Goal: Communication & Community: Answer question/provide support

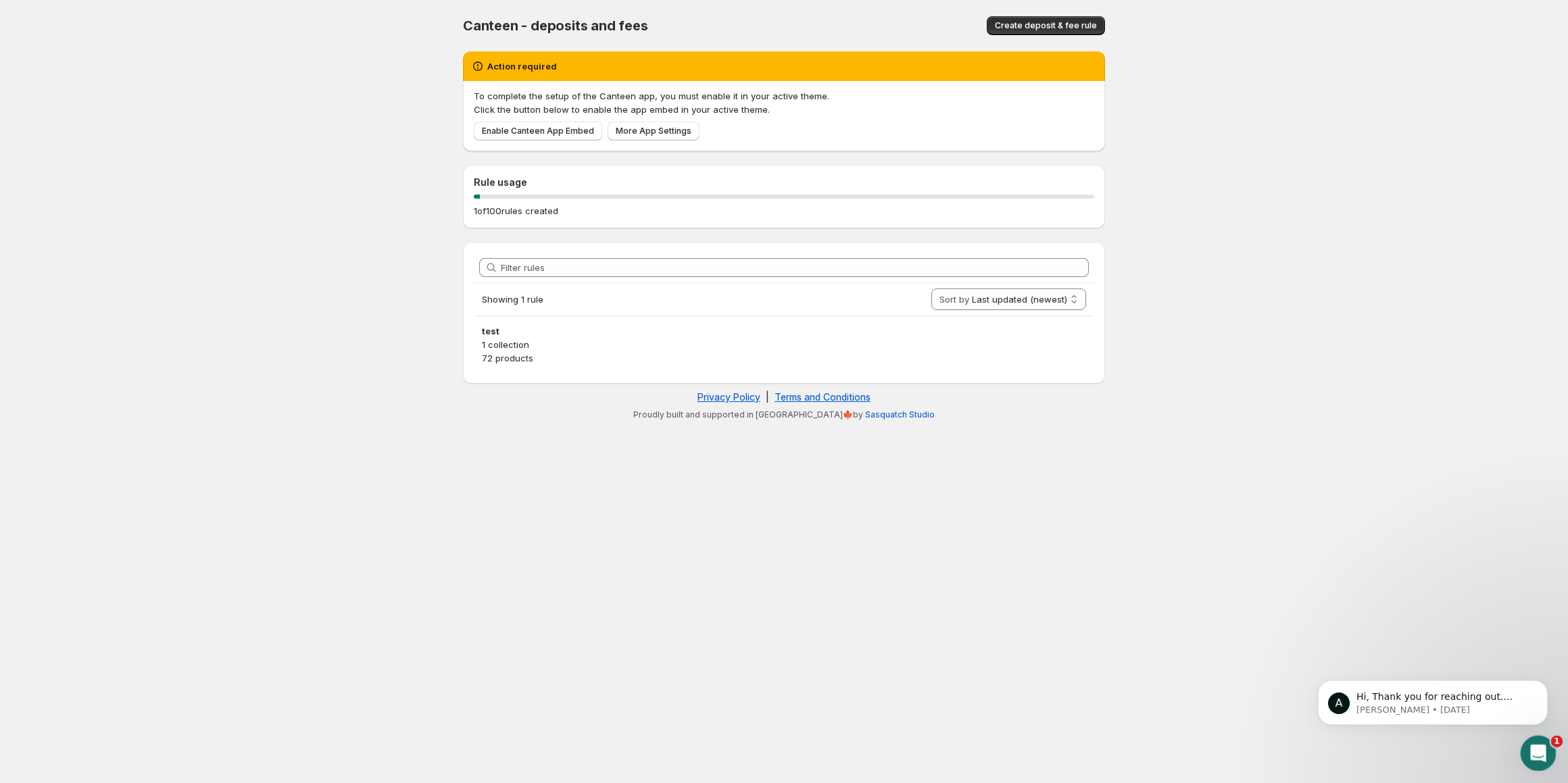
click at [1541, 746] on icon "Open Intercom Messenger" at bounding box center [1537, 752] width 22 height 22
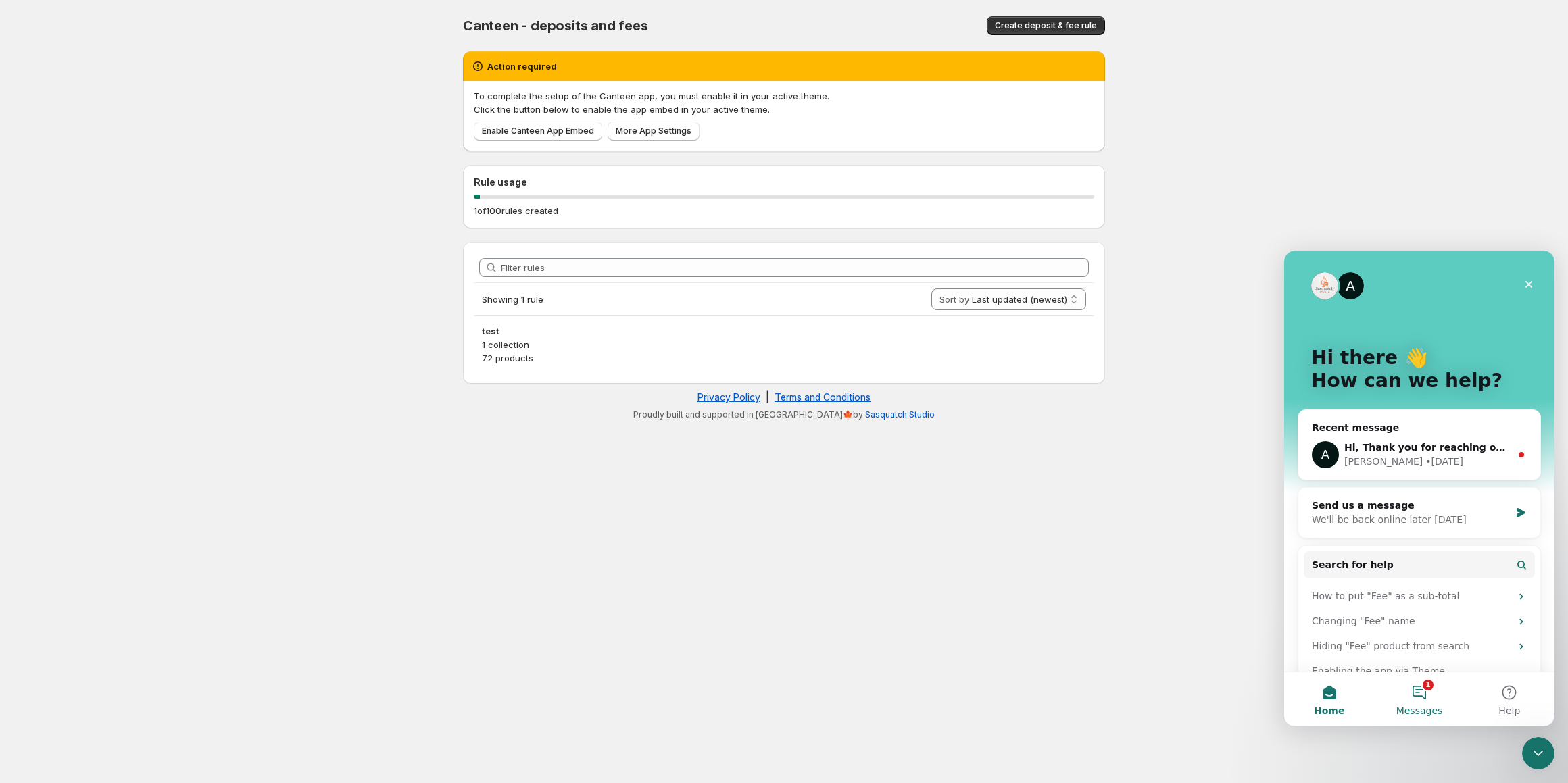
click at [1422, 695] on button "1 Messages" at bounding box center [1419, 699] width 90 height 54
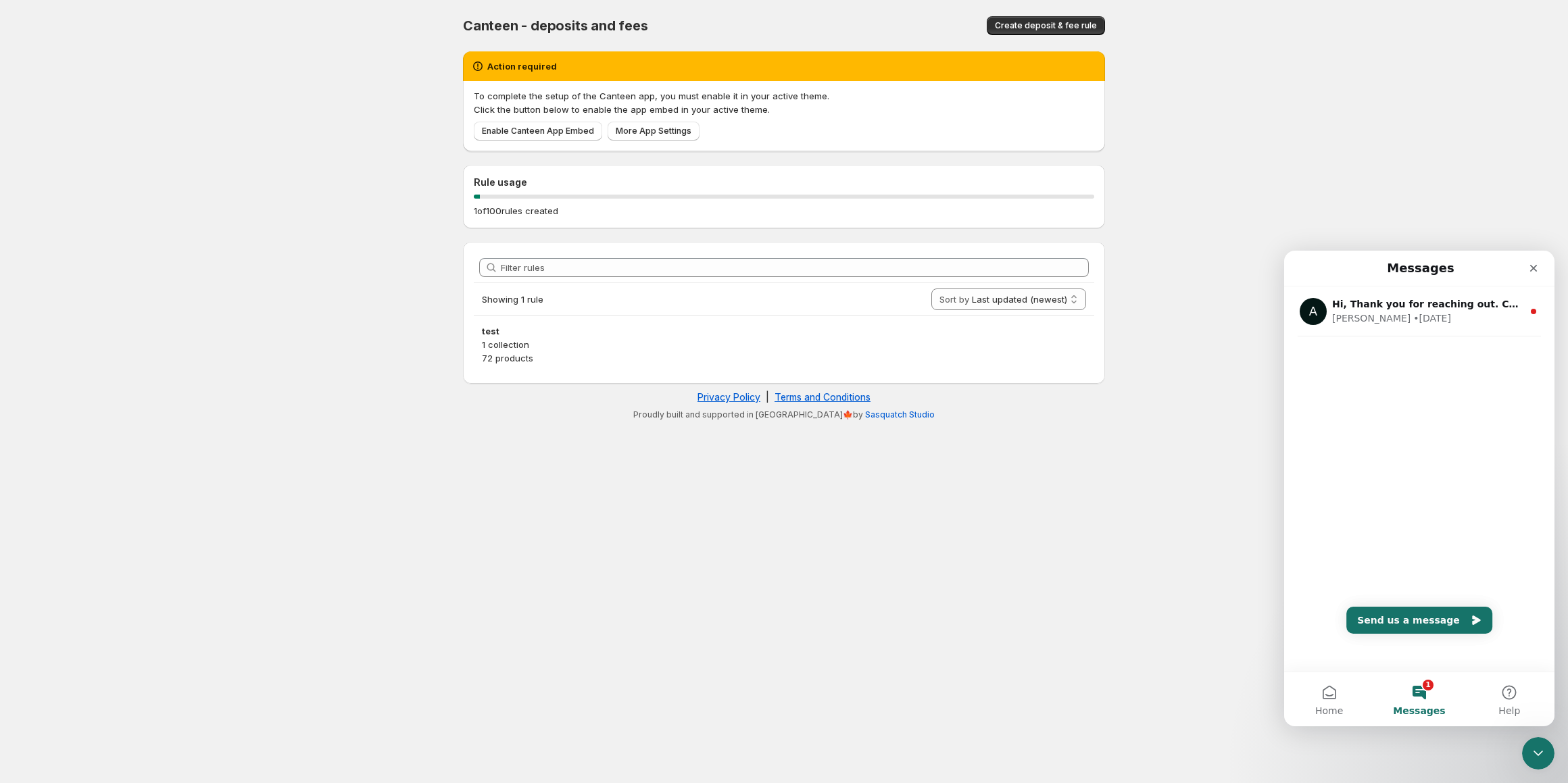
click at [1388, 337] on div "A Hi, Thank you for reaching out. Could you please clarify what you mean by add…" at bounding box center [1419, 339] width 270 height 104
click at [1414, 319] on div "• [DATE]" at bounding box center [1432, 318] width 37 height 15
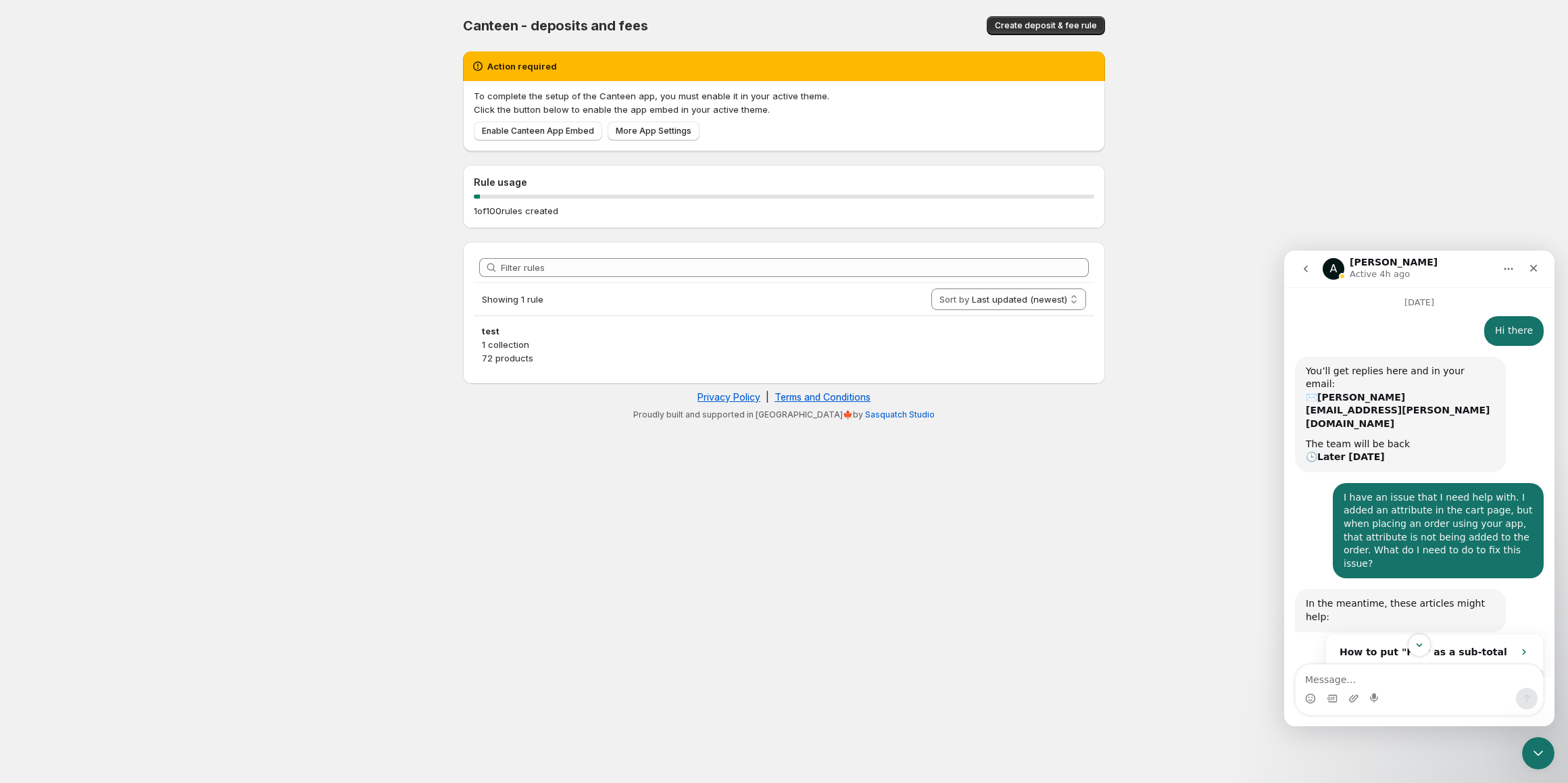
scroll to position [366, 0]
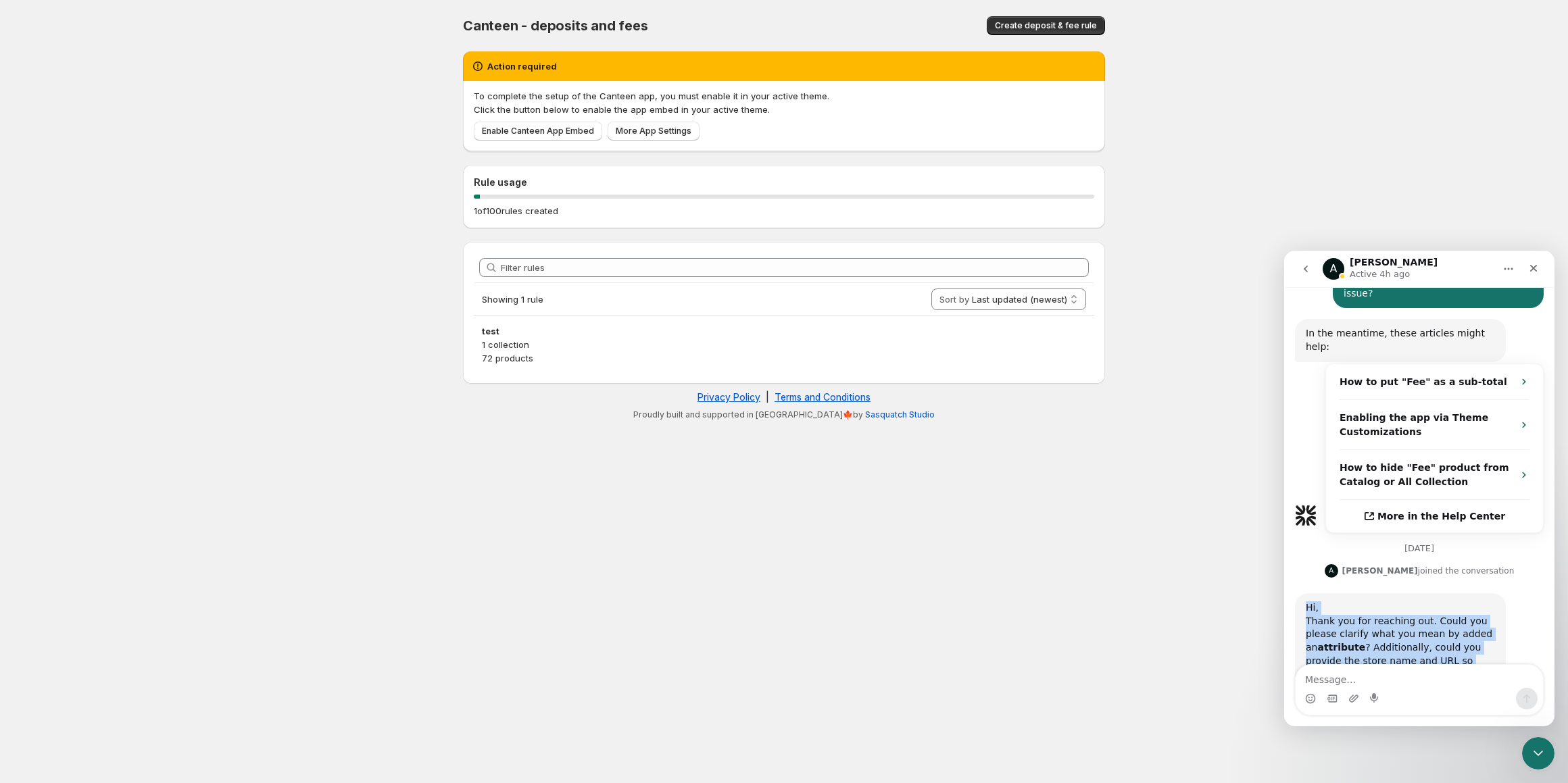
drag, startPoint x: 1355, startPoint y: 626, endPoint x: 1304, endPoint y: 530, distance: 108.7
click at [1304, 593] on div "Hi, Thank you for reaching out. Could you please clarify what you mean by added…" at bounding box center [1400, 654] width 211 height 122
copy div "Hi, Thank you for reaching out. Could you please clarify what you mean by added…"
click at [1446, 606] on div "Hi, Thank you for reaching out. Could you please clarify what you mean by added…" at bounding box center [1400, 654] width 189 height 106
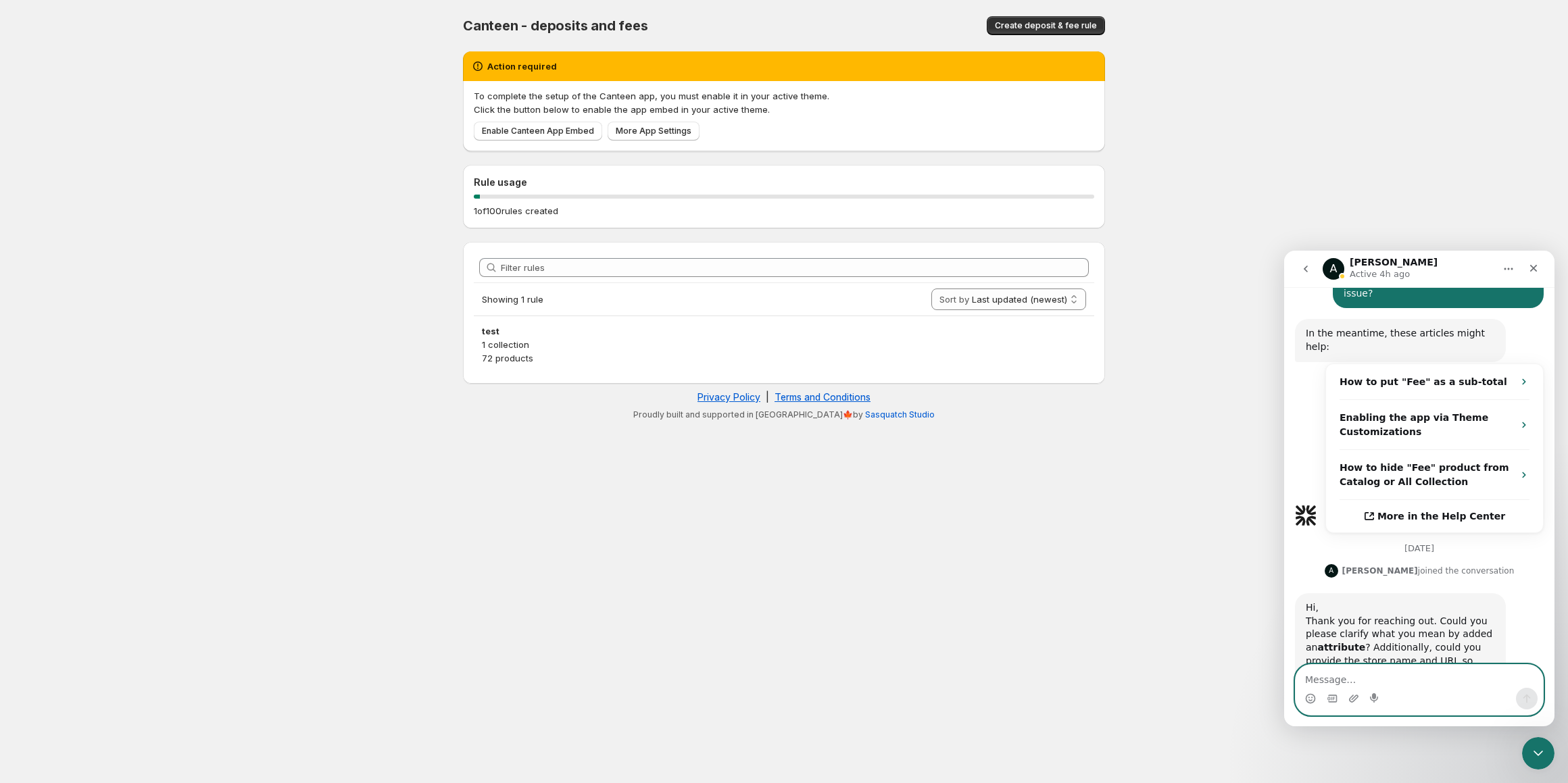
click at [1376, 683] on textarea "Message…" at bounding box center [1419, 676] width 247 height 23
click at [1322, 618] on div "Hi, Thank you for reaching out. Could you please clarify what you mean by added…" at bounding box center [1400, 654] width 189 height 106
copy div "[PERSON_NAME]"
click at [1375, 676] on textarea "Message…" at bounding box center [1419, 676] width 247 height 23
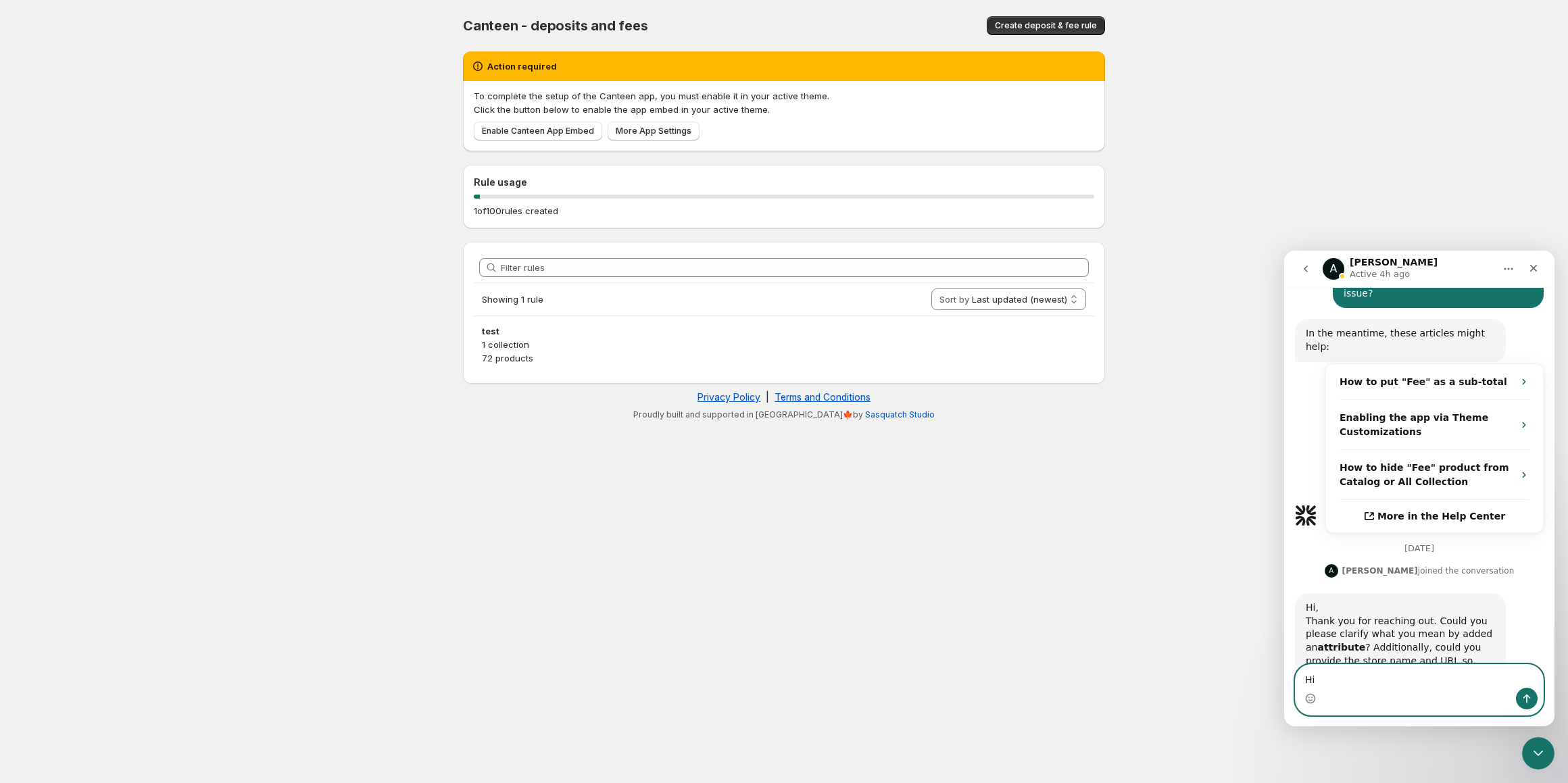
paste textarea "[PERSON_NAME]"
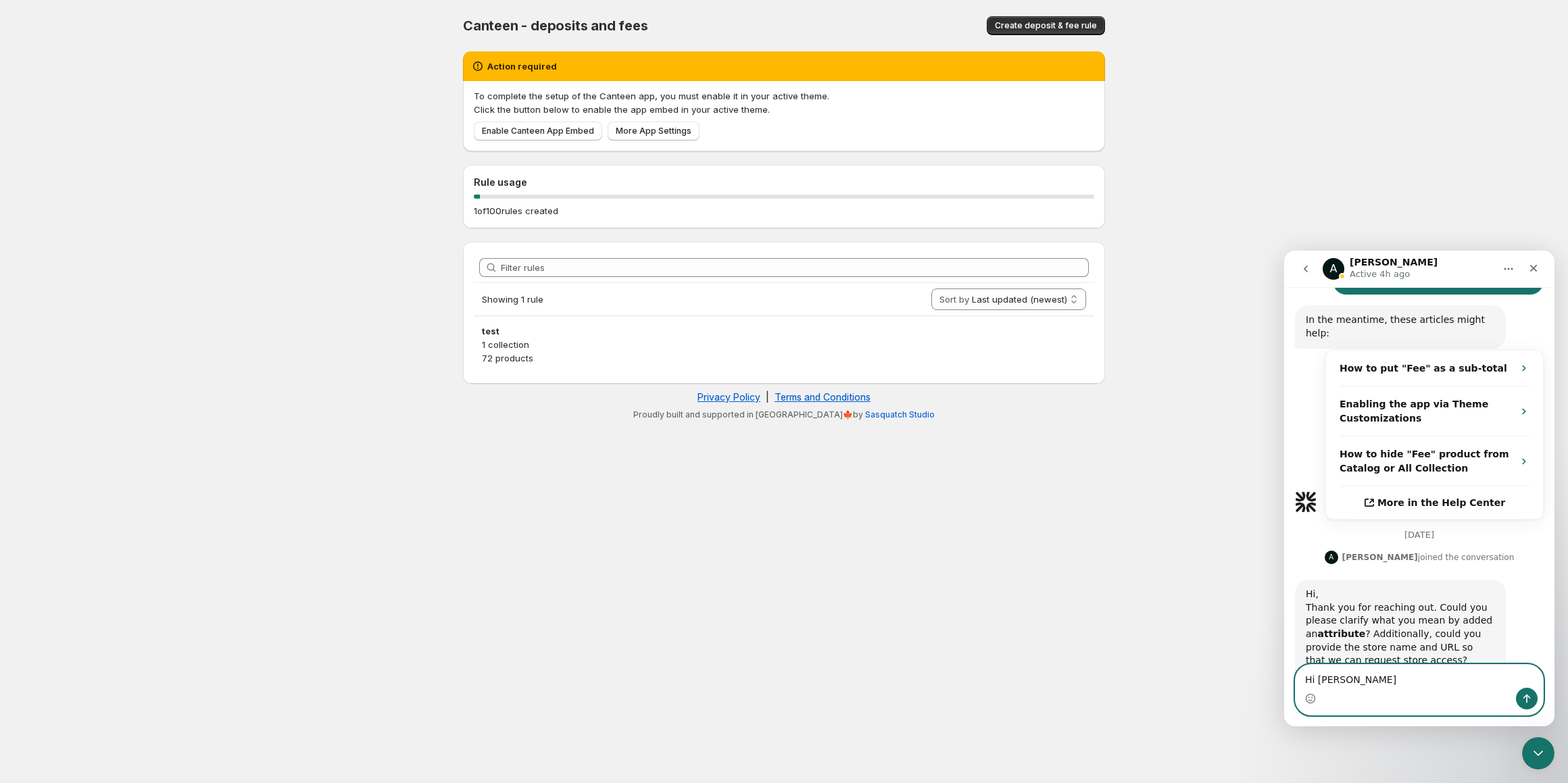
scroll to position [393, 0]
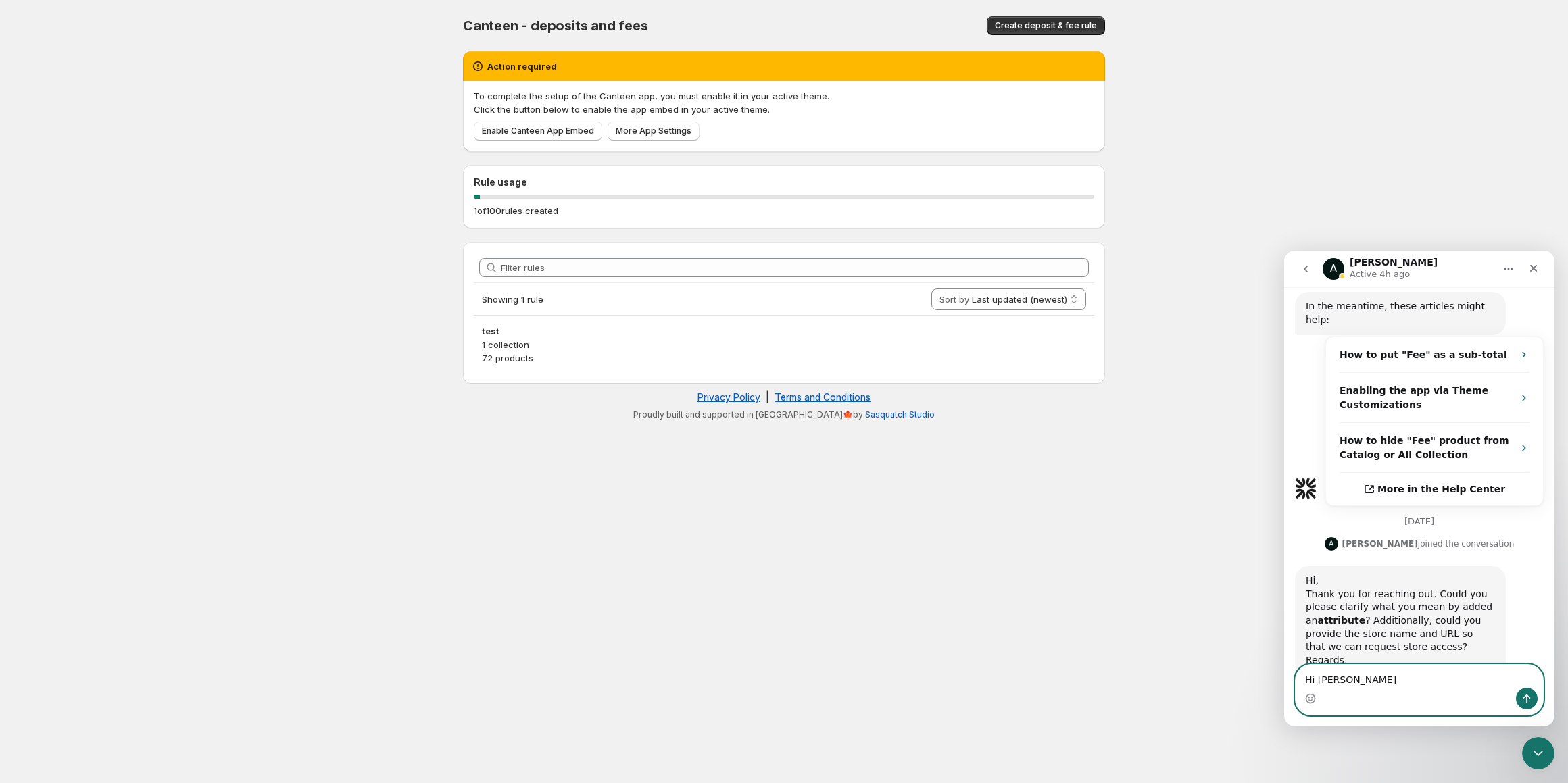
type textarea "Hi [PERSON_NAME]"
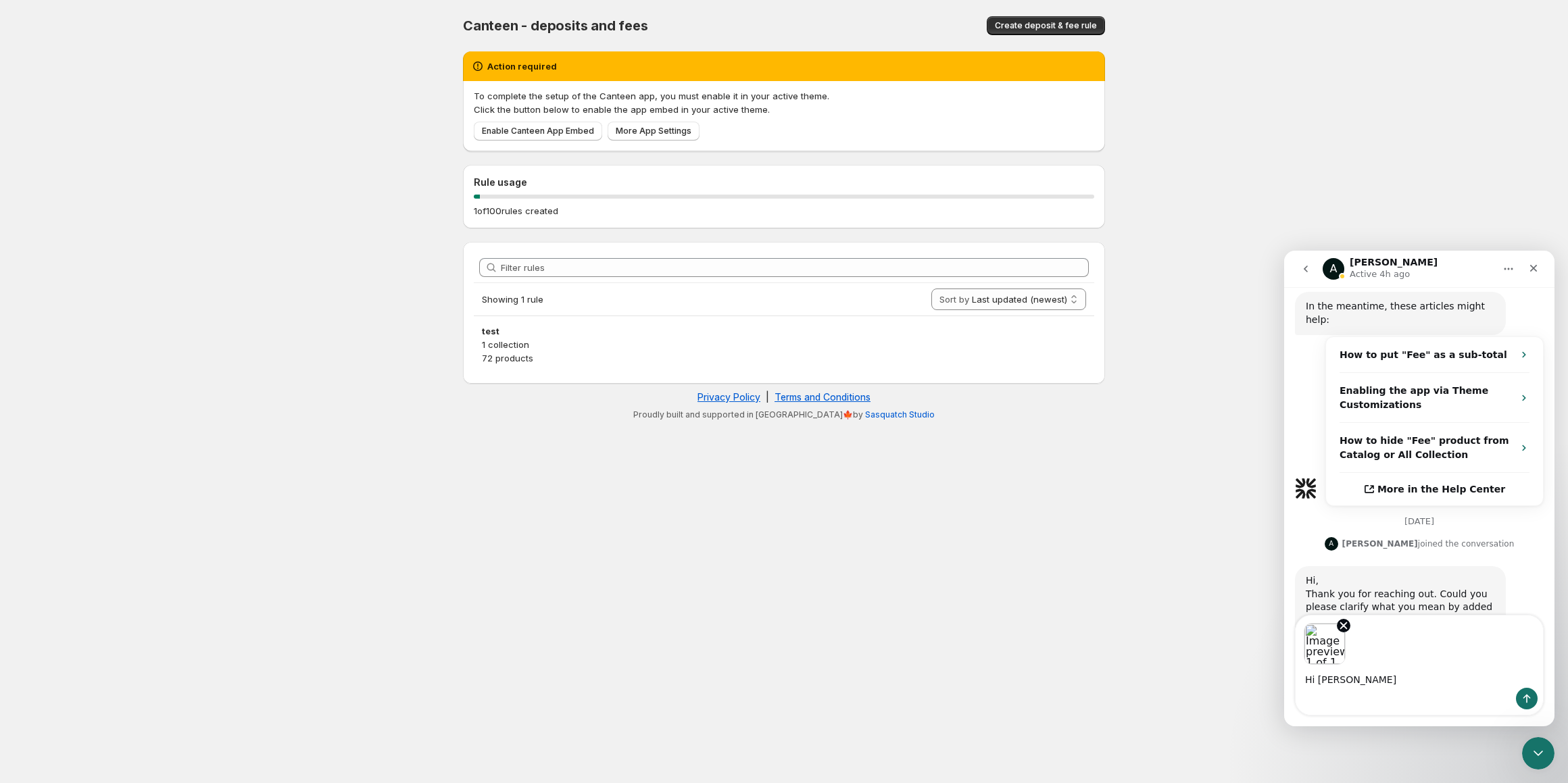
scroll to position [442, 0]
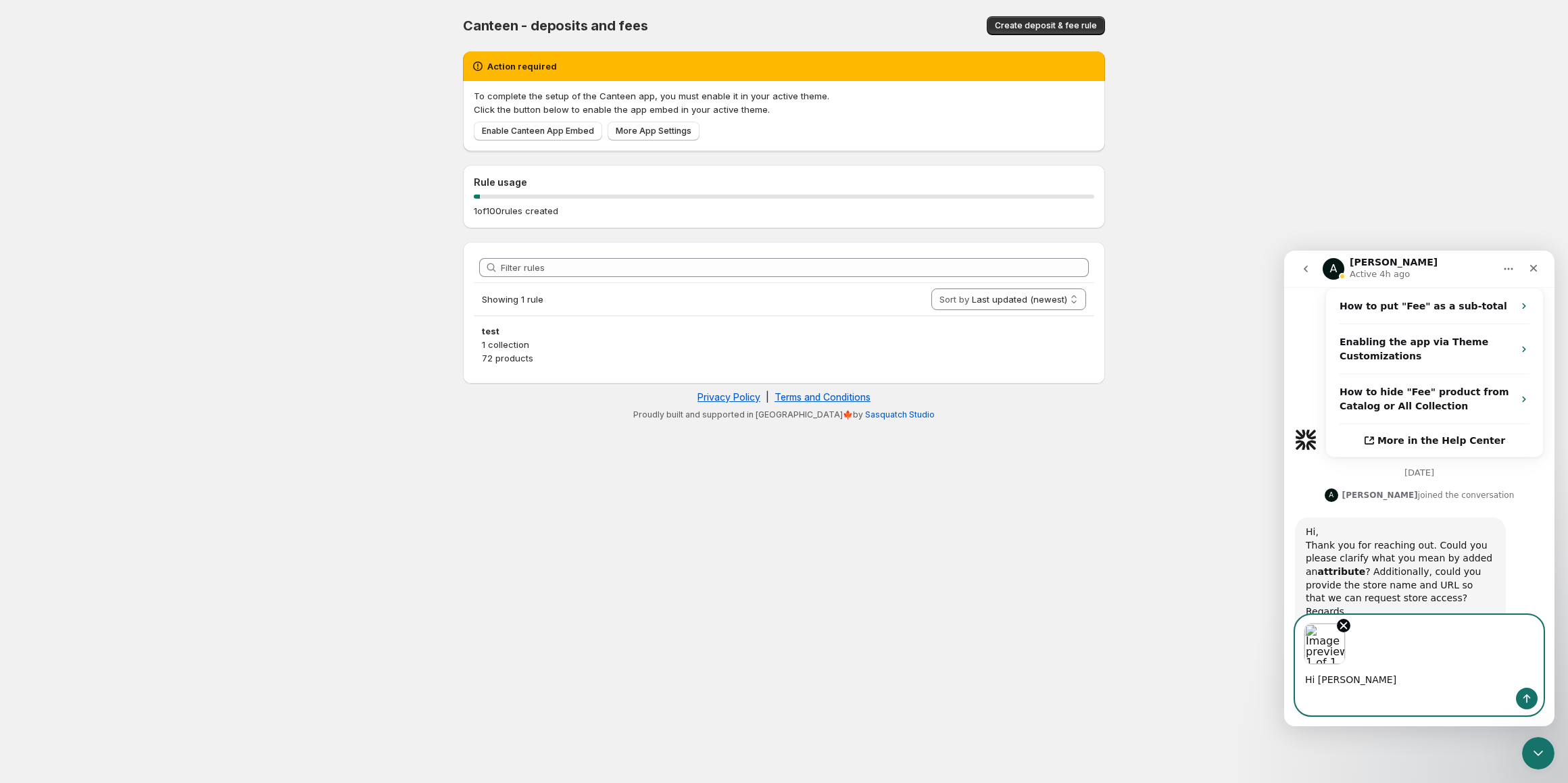
paste textarea "I added these two fields on the cart page to collect customer information, but …"
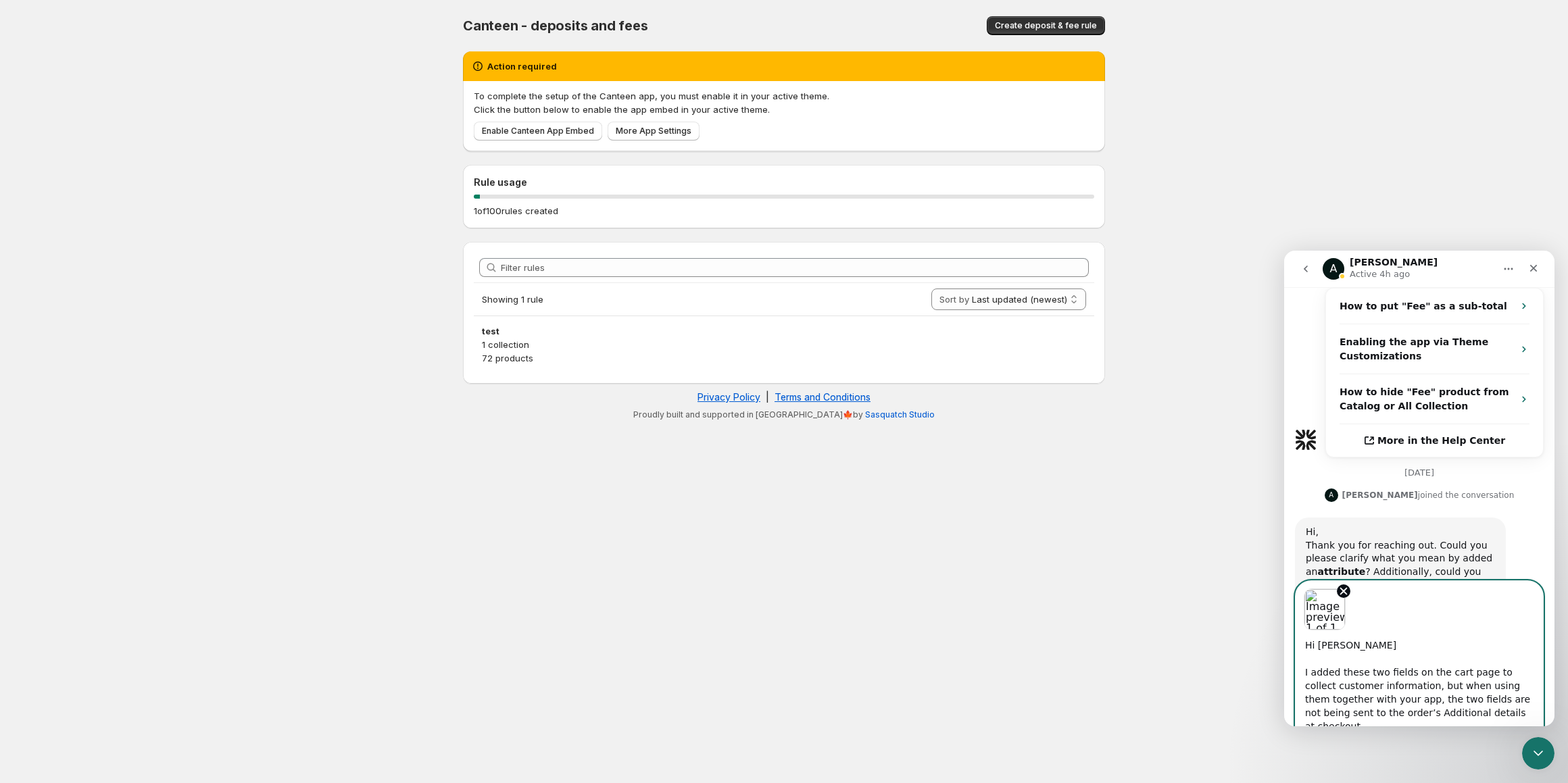
scroll to position [450, 0]
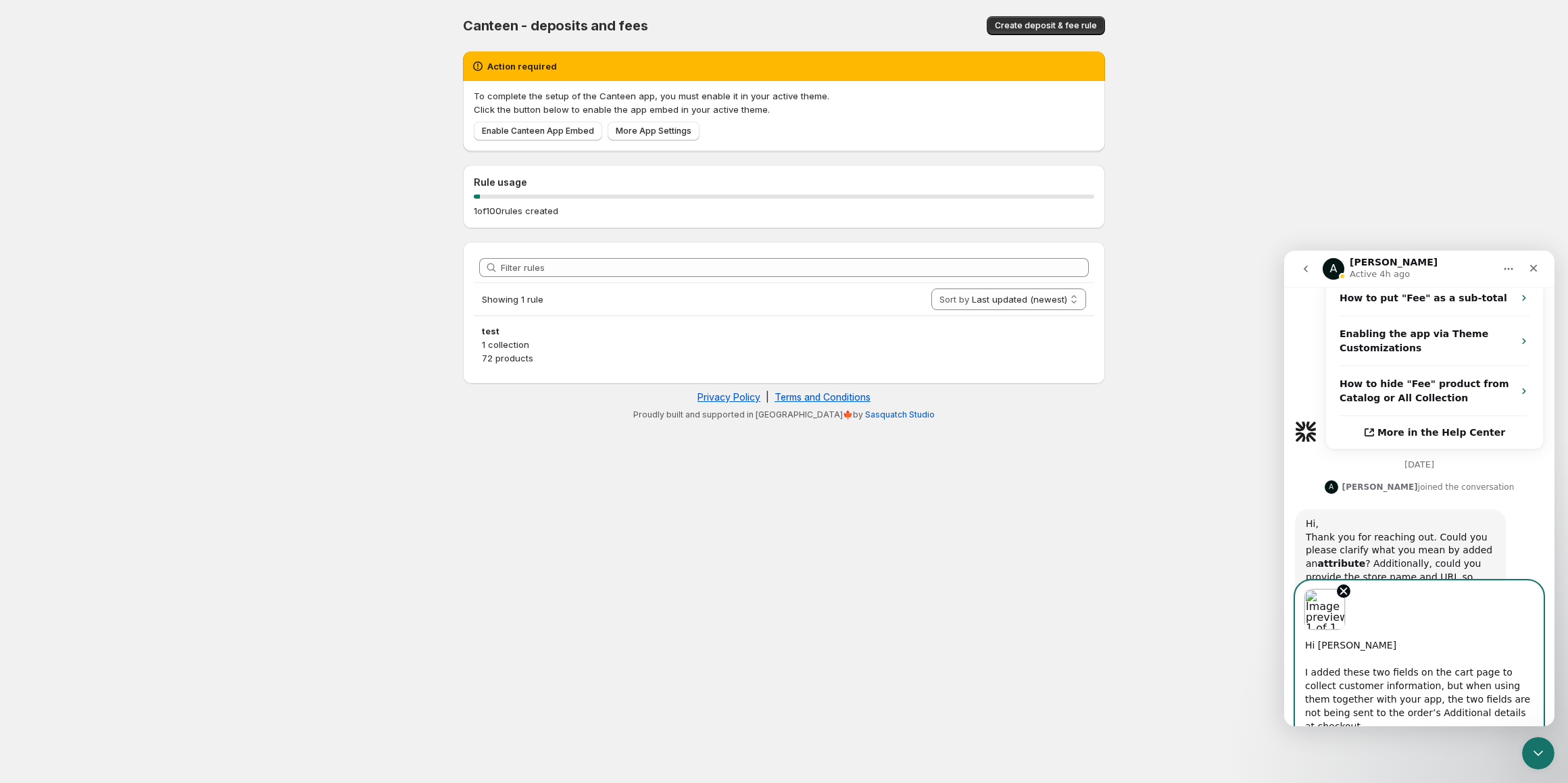
click at [1362, 667] on textarea "Hi [PERSON_NAME] I added these two fields on the cart page to collect customer …" at bounding box center [1419, 683] width 247 height 104
click at [1360, 664] on textarea "Hi [PERSON_NAME] I added these two fields on the cart page to collect customer …" at bounding box center [1419, 683] width 247 height 104
type textarea "Hi [PERSON_NAME], I added these two fields on the cart page to collect customer…"
click at [1524, 726] on icon "Send a message…" at bounding box center [1527, 732] width 11 height 11
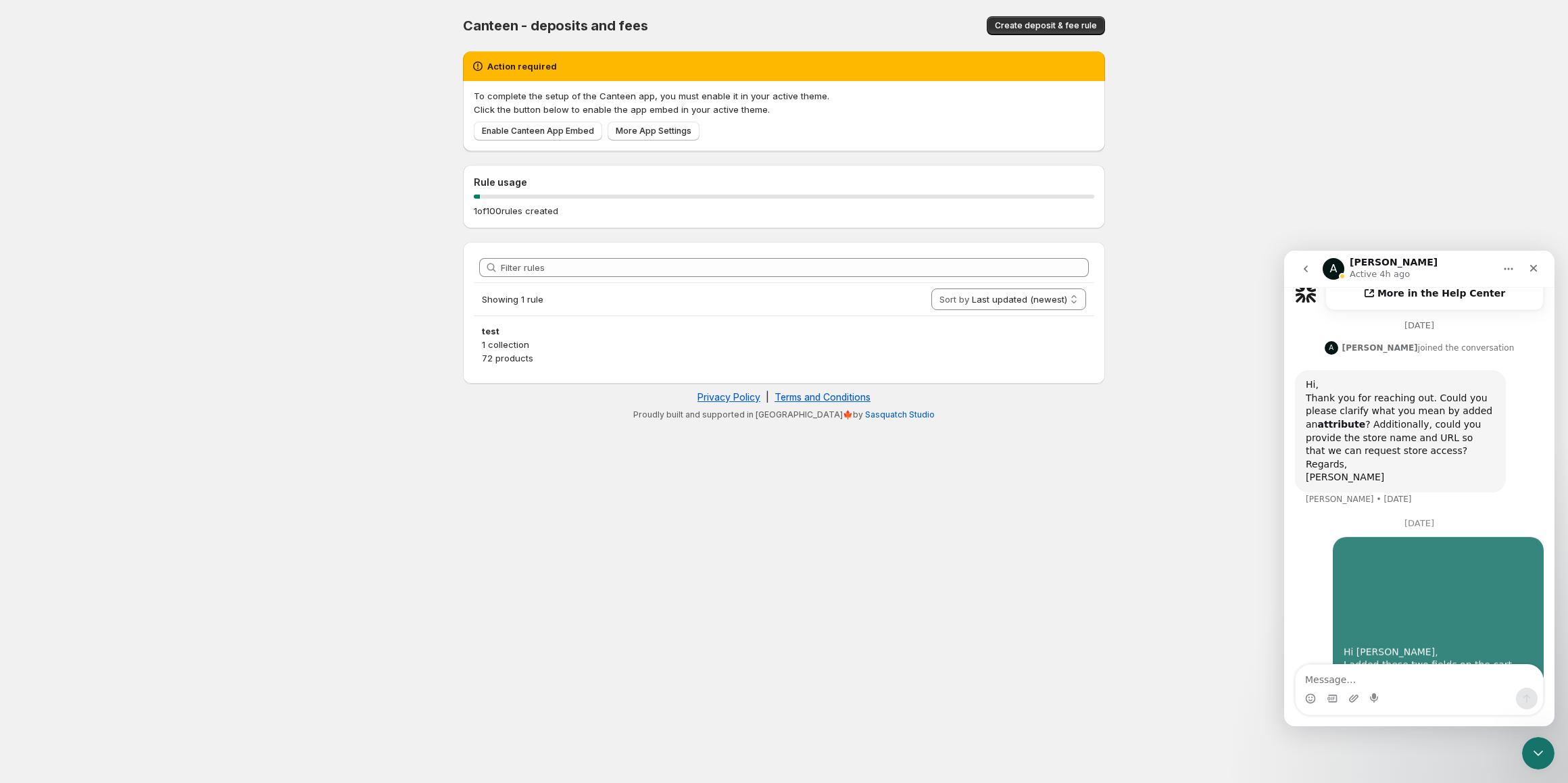
scroll to position [591, 0]
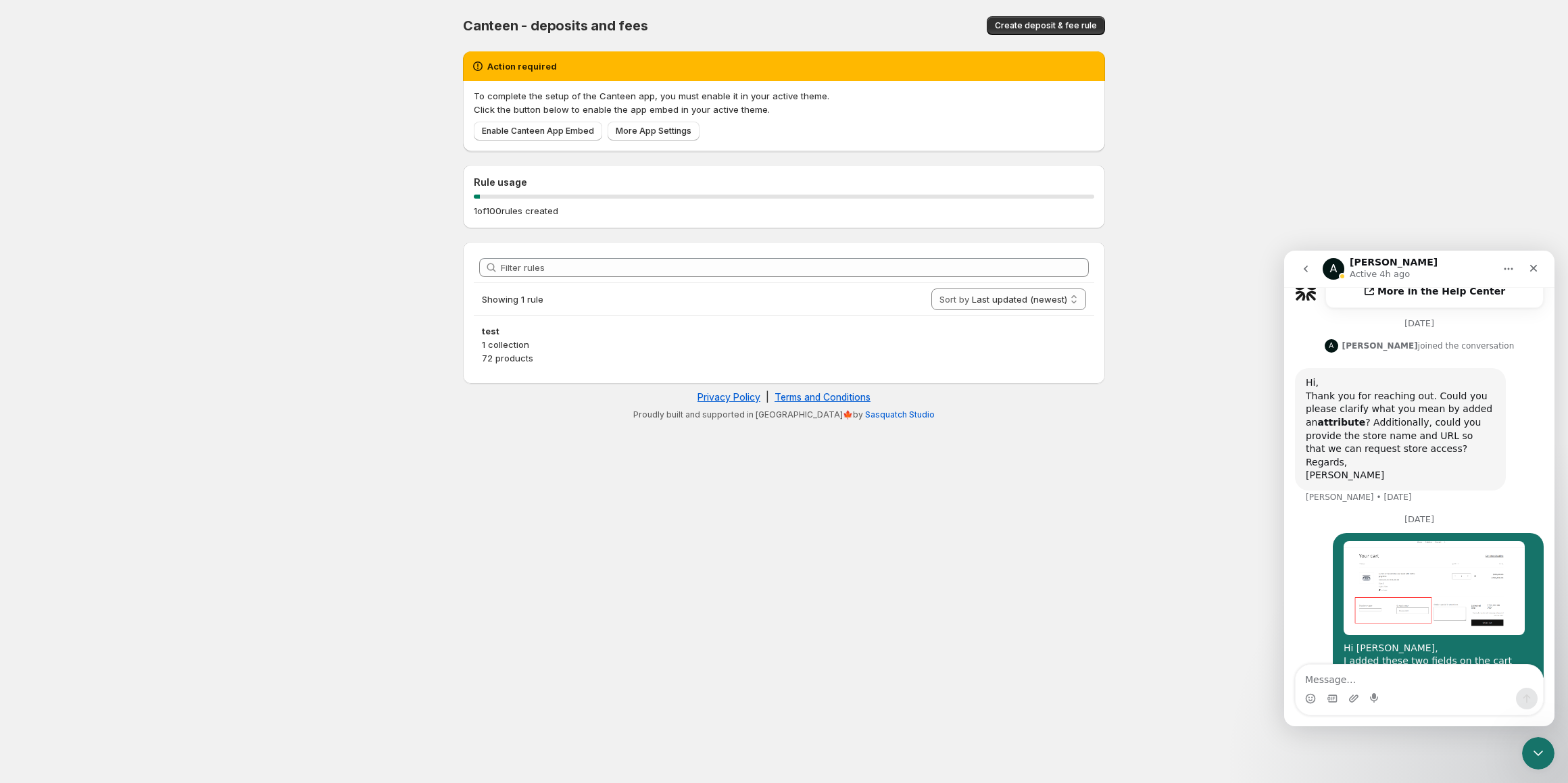
click at [363, 479] on body "Home Help Canteen - deposits and fees. This page is ready Canteen - deposits an…" at bounding box center [784, 392] width 1568 height 783
click at [1394, 673] on textarea "Message…" at bounding box center [1419, 676] width 247 height 23
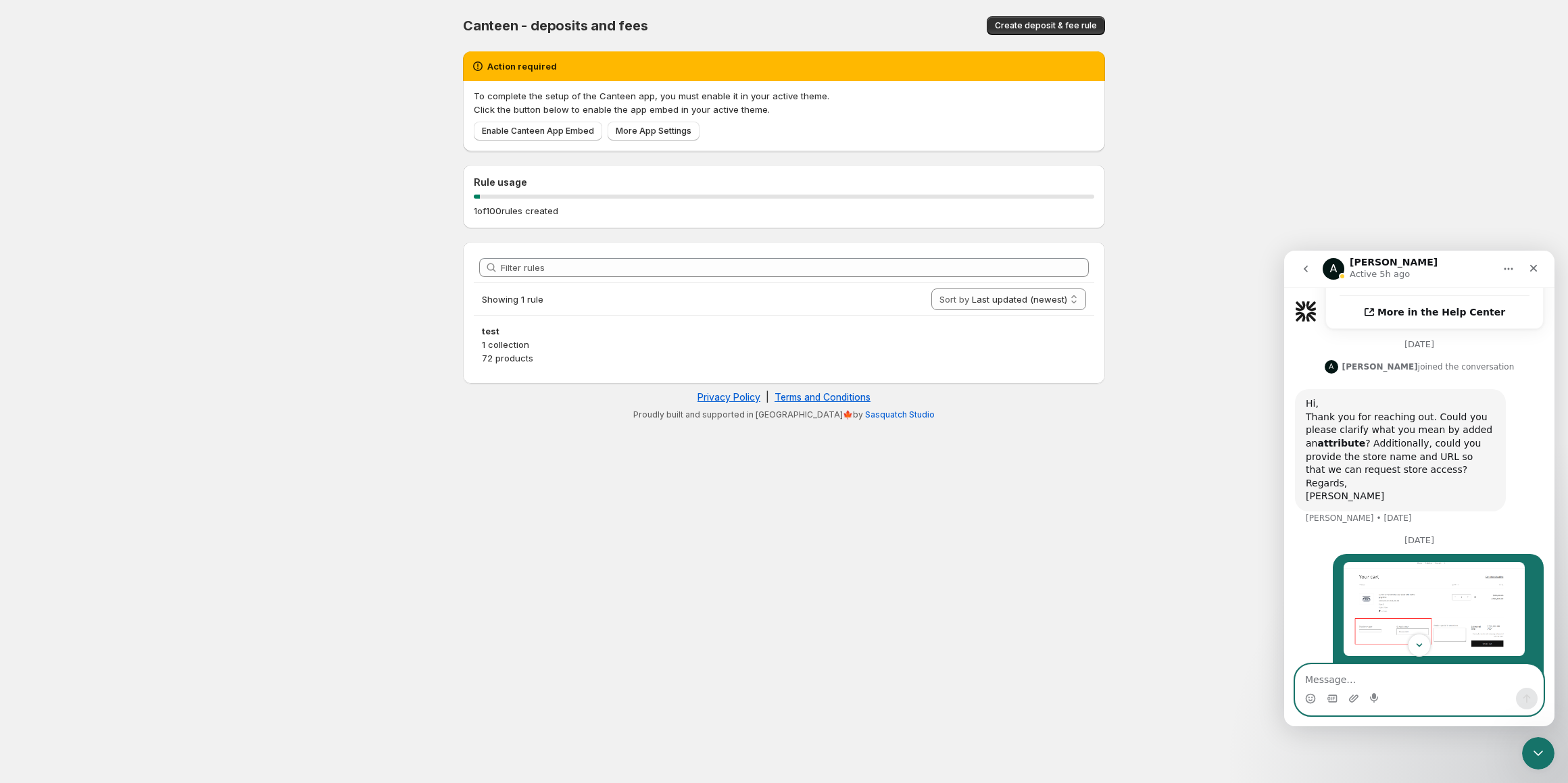
scroll to position [773, 0]
